Goal: Task Accomplishment & Management: Complete application form

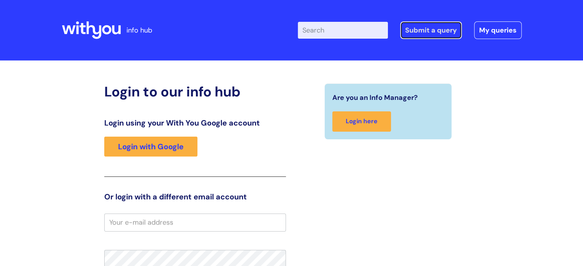
click at [432, 28] on link "Submit a query" at bounding box center [431, 30] width 62 height 18
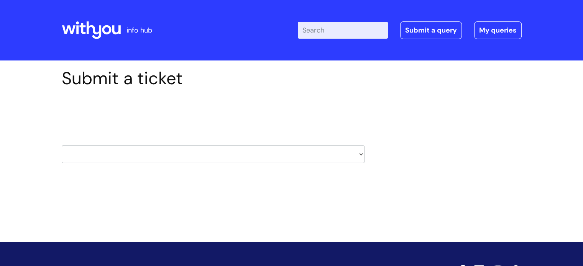
click at [360, 153] on select "HR / People IT and Support Clinical Drug Alerts Finance Accounts Data Support T…" at bounding box center [213, 155] width 303 height 18
select select "it_and_support"
click at [62, 146] on select "HR / People IT and Support Clinical Drug Alerts Finance Accounts Data Support T…" at bounding box center [213, 155] width 303 height 18
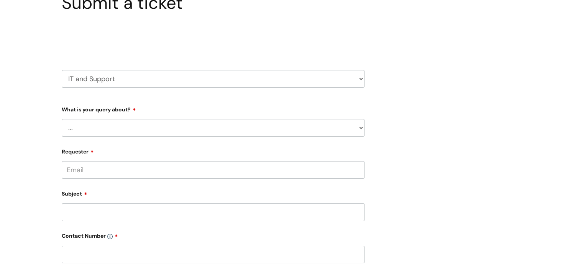
scroll to position [77, 0]
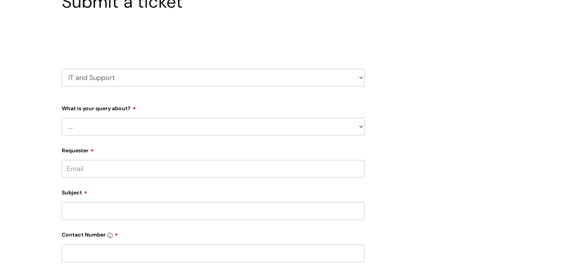
click at [362, 124] on select "... Mobile Phone Reset & MFA Accounts, Starters and Leavers IT Hardware issue I…" at bounding box center [213, 127] width 303 height 18
select select "System/software"
click at [62, 118] on select "... Mobile Phone Reset & MFA Accounts, Starters and Leavers IT Hardware issue I…" at bounding box center [213, 127] width 303 height 18
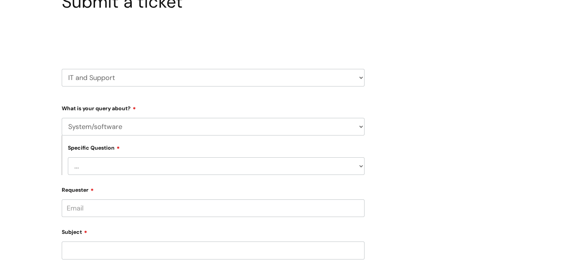
click at [358, 167] on select "... Halo PCMIS Iaptus NHS Email CJSM Email Mitel Another System Google (Workspa…" at bounding box center [216, 167] width 297 height 18
select select "Microsoft (inc Azure)"
click at [68, 158] on select "... Halo PCMIS Iaptus NHS Email CJSM Email Mitel Another System Google (Workspa…" at bounding box center [216, 167] width 297 height 18
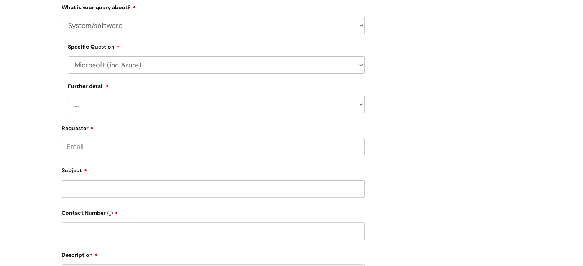
scroll to position [192, 0]
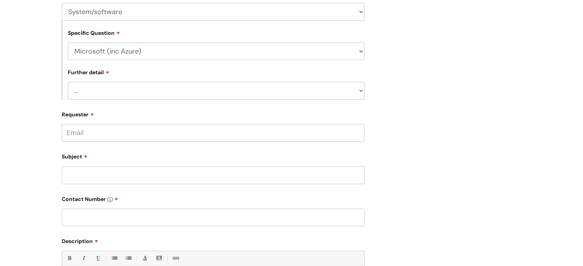
click at [360, 92] on select "... I’d like to add/remove user(s) to an Azure Group (Miro, [DATE], Salesforce,…" at bounding box center [216, 91] width 297 height 18
click at [465, 151] on div "Submit a ticket Select issue type HR / People IT and Support Clinical Drug Aler…" at bounding box center [291, 136] width 471 height 519
click at [359, 93] on select "... I’d like to add/remove user(s) to an Azure Group (Miro, [DATE], Salesforce,…" at bounding box center [216, 91] width 297 height 18
click at [68, 82] on select "... I’d like to add/remove user(s) to an Azure Group (Miro, [DATE], Salesforce,…" at bounding box center [216, 91] width 297 height 18
click at [361, 92] on select "... I’d like to add/remove user(s) to an Azure Group (Miro, [DATE], Salesforce,…" at bounding box center [216, 91] width 297 height 18
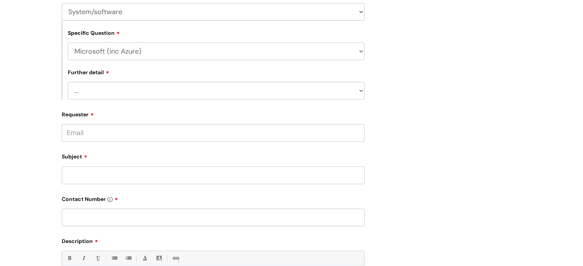
click at [428, 102] on div "Submit a ticket Select issue type HR / People IT and Support Clinical Drug Aler…" at bounding box center [291, 136] width 471 height 519
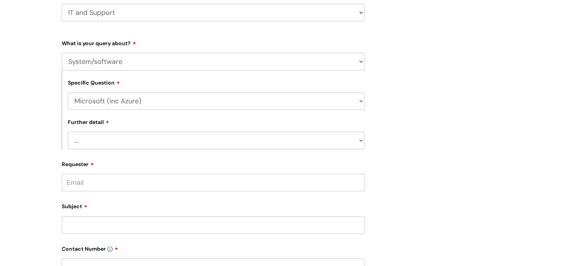
scroll to position [115, 0]
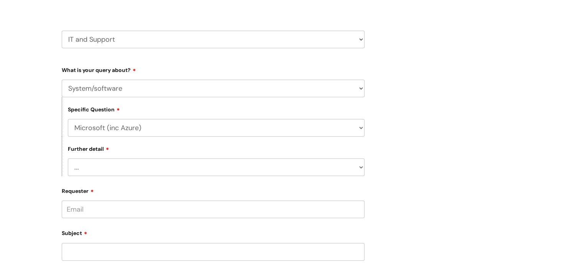
click at [359, 89] on select "... Mobile Phone Reset & MFA Accounts, Starters and Leavers IT Hardware issue I…" at bounding box center [213, 89] width 303 height 18
select select "Something Else"
click at [62, 80] on select "... Mobile Phone Reset & MFA Accounts, Starters and Leavers IT Hardware issue I…" at bounding box center [213, 89] width 303 height 18
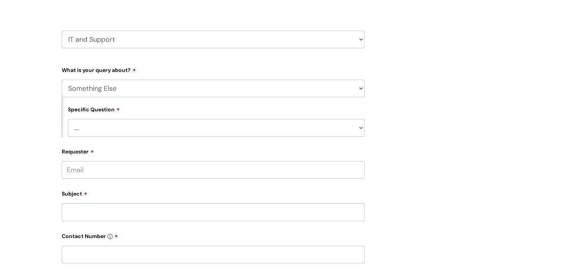
click at [359, 131] on select "... My problem is not listed" at bounding box center [216, 128] width 297 height 18
select select "My problem is not listed"
click at [68, 119] on select "... My problem is not listed" at bounding box center [216, 128] width 297 height 18
click at [116, 175] on input "Requester" at bounding box center [213, 170] width 303 height 18
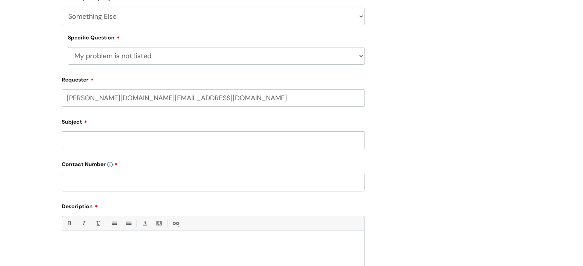
scroll to position [230, 0]
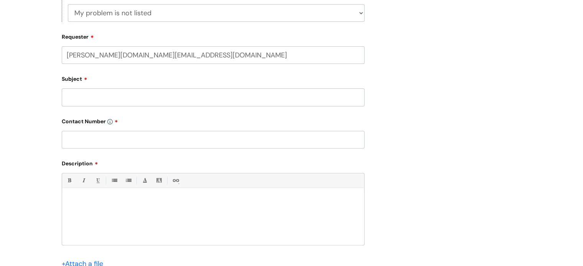
type input "[PERSON_NAME][DOMAIN_NAME][EMAIL_ADDRESS][DOMAIN_NAME]"
click at [110, 100] on input "Subject" at bounding box center [213, 98] width 303 height 18
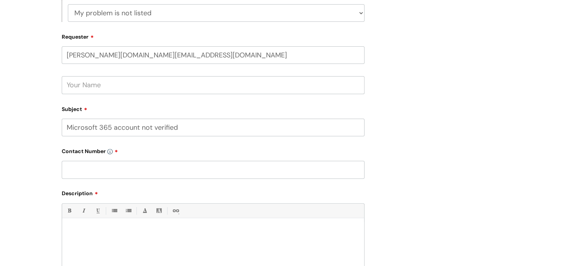
type input "Microsoft 365 account not verified"
click at [262, 173] on input "text" at bounding box center [213, 170] width 303 height 18
type input "07976525130"
click at [271, 225] on div at bounding box center [213, 248] width 302 height 53
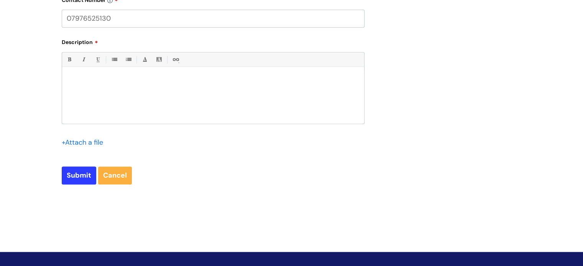
scroll to position [383, 0]
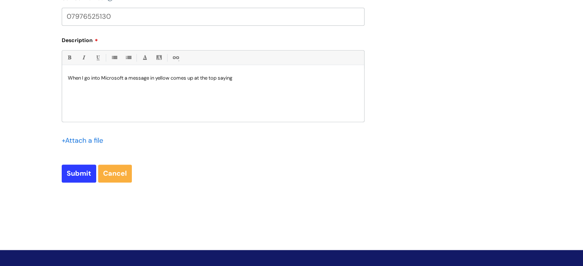
drag, startPoint x: 132, startPoint y: 108, endPoint x: 161, endPoint y: 94, distance: 32.1
click at [132, 108] on div "When I go into Microsoft a message in yellow comes up at the top saying" at bounding box center [213, 95] width 302 height 53
click at [247, 82] on div "When I go into Microsoft a message in yellow comes up at the top saying" at bounding box center [213, 95] width 302 height 53
click at [85, 143] on input "file" at bounding box center [81, 140] width 38 height 10
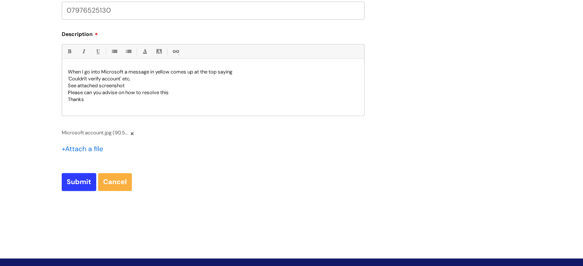
scroll to position [443, 0]
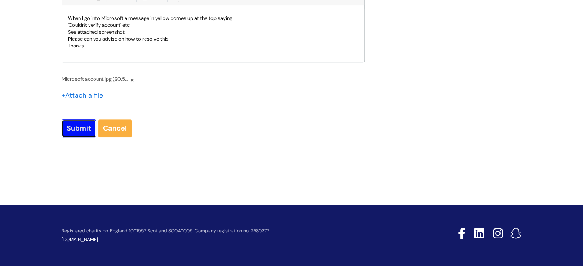
click at [62, 129] on input "Submit" at bounding box center [79, 129] width 34 height 18
type input "Please Wait..."
